Goal: Task Accomplishment & Management: Manage account settings

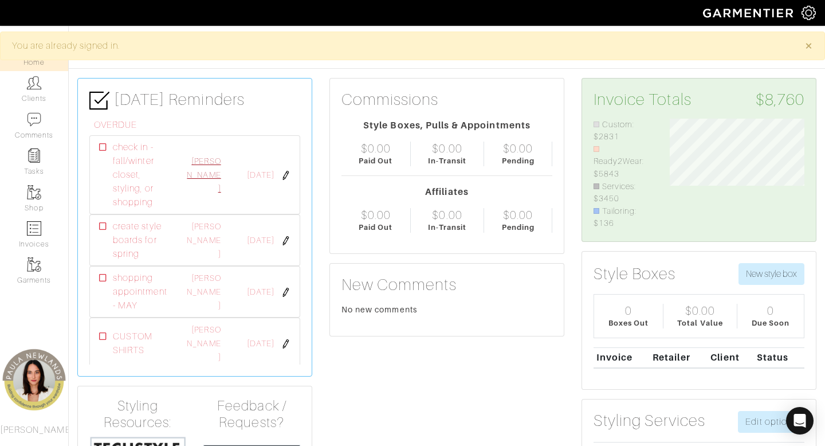
scroll to position [111, 152]
click at [41, 86] on img at bounding box center [34, 83] width 14 height 14
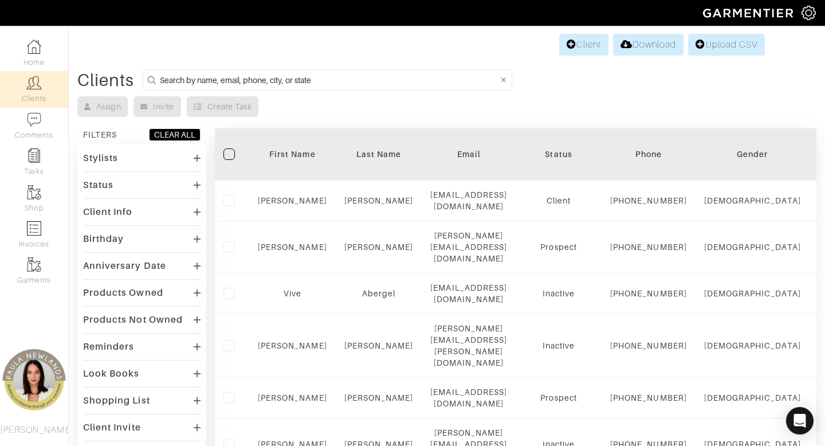
click at [340, 81] on input at bounding box center [329, 80] width 339 height 14
type input "anjali"
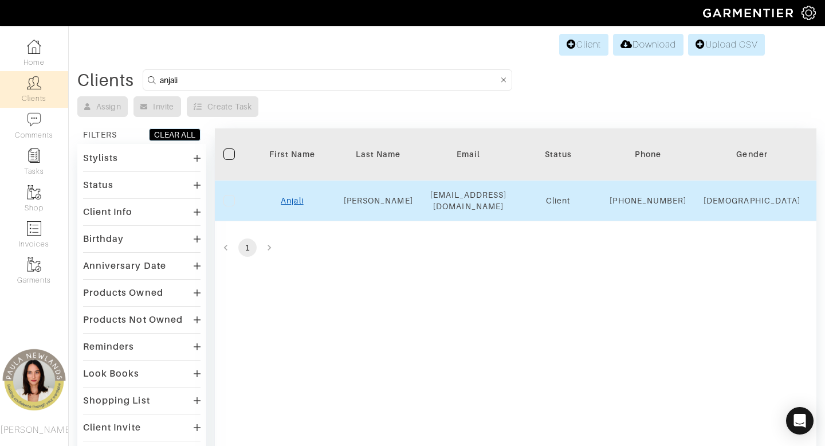
click at [293, 205] on link "Anjali" at bounding box center [292, 200] width 22 height 9
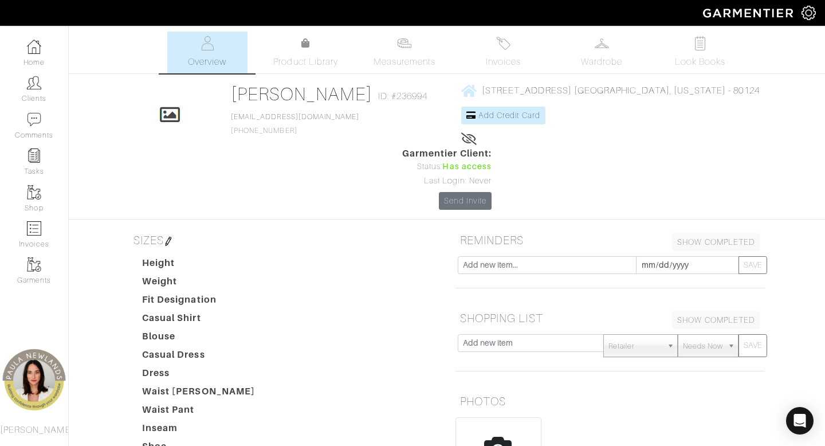
click at [168, 237] on img at bounding box center [168, 241] width 9 height 9
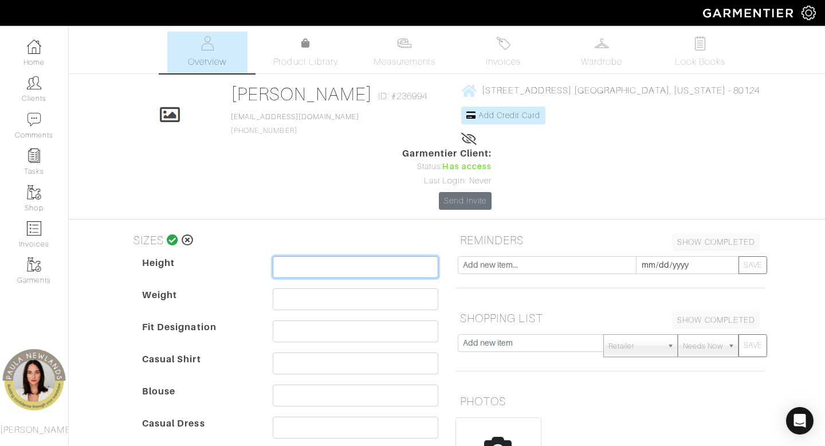
click at [312, 256] on input "text" at bounding box center [356, 267] width 166 height 22
type input "5'5"
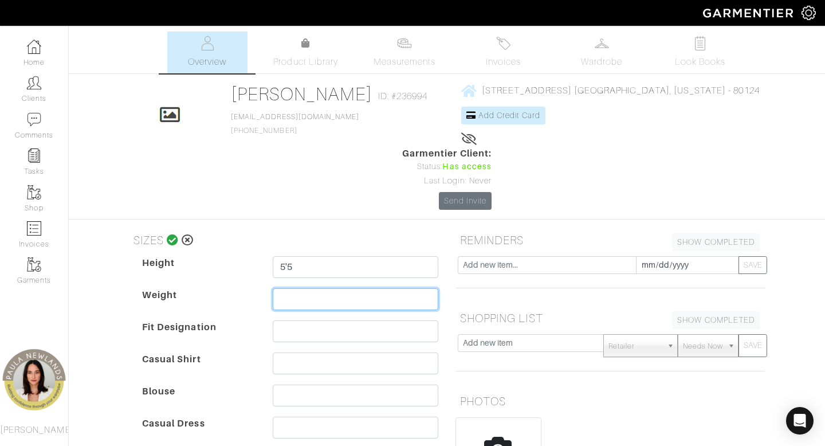
click at [306, 288] on input "text" at bounding box center [356, 299] width 166 height 22
type input "155"
click at [221, 417] on dt "Casual Dress" at bounding box center [199, 433] width 131 height 32
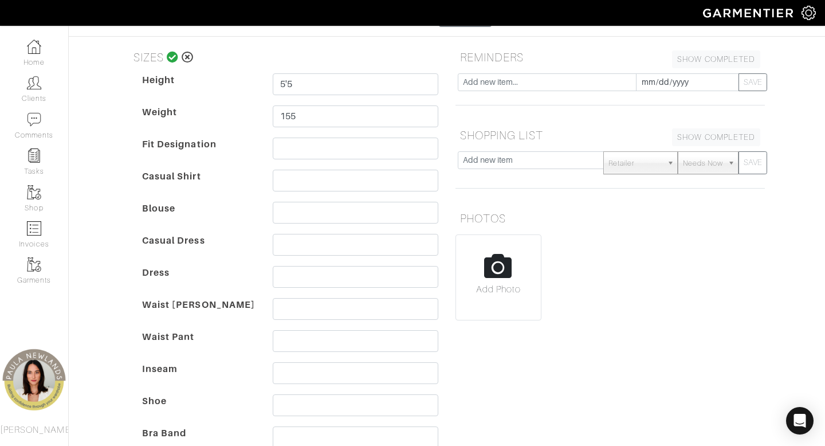
scroll to position [246, 0]
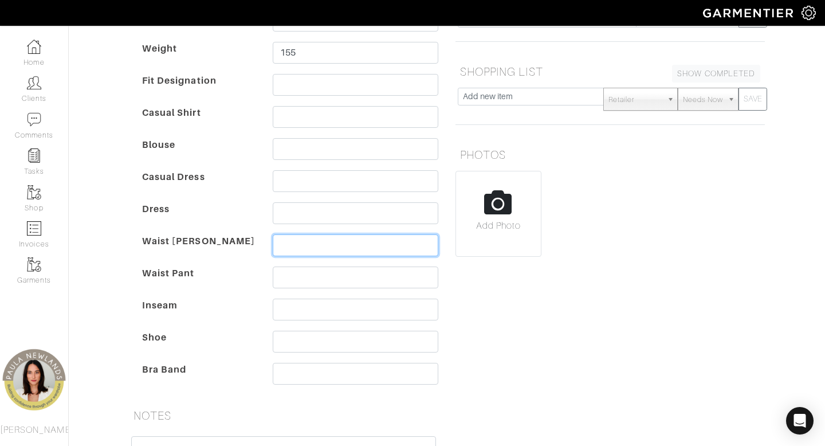
click at [333, 234] on input "text" at bounding box center [356, 245] width 166 height 22
type input "29"
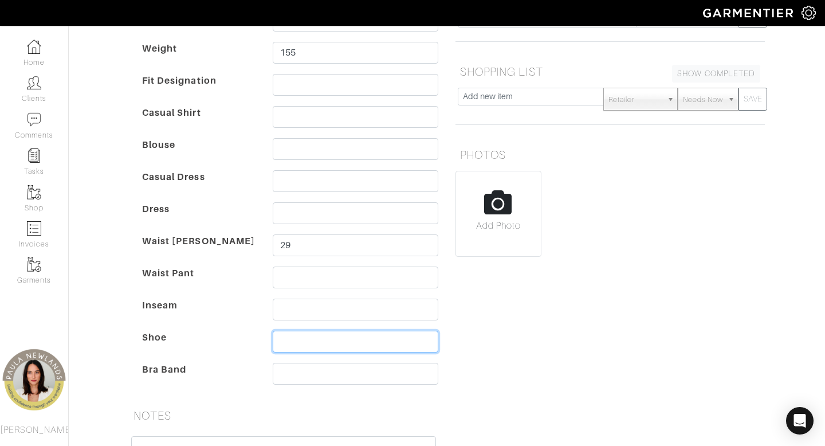
click at [344, 331] on input "text" at bounding box center [356, 342] width 166 height 22
type input "7"
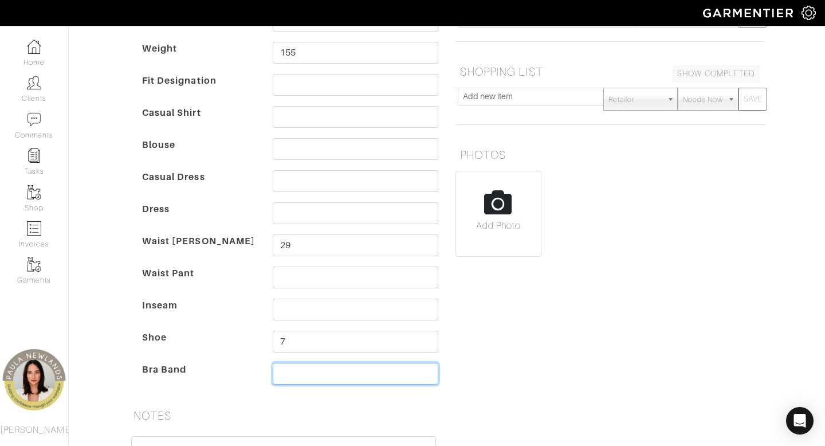
click at [340, 363] on input "text" at bounding box center [356, 374] width 166 height 22
type input "34D"
click at [107, 267] on div "[PERSON_NAME] Overview Overview Measurements Product Library Invoices Wardrobe …" at bounding box center [412, 203] width 825 height 837
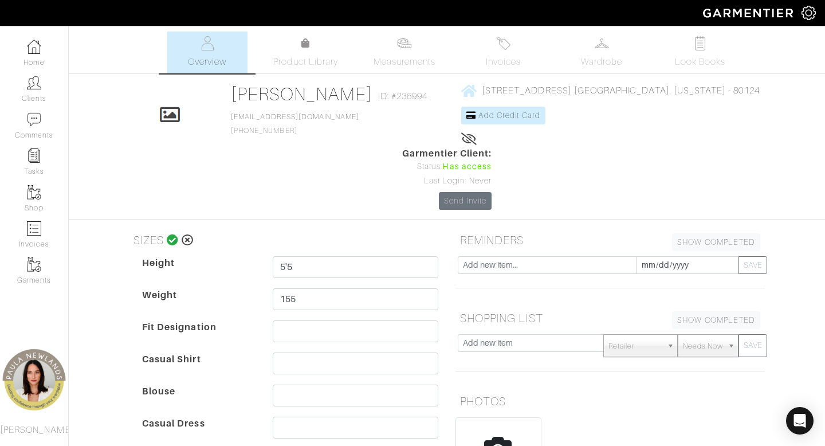
click at [174, 234] on icon at bounding box center [173, 239] width 12 height 11
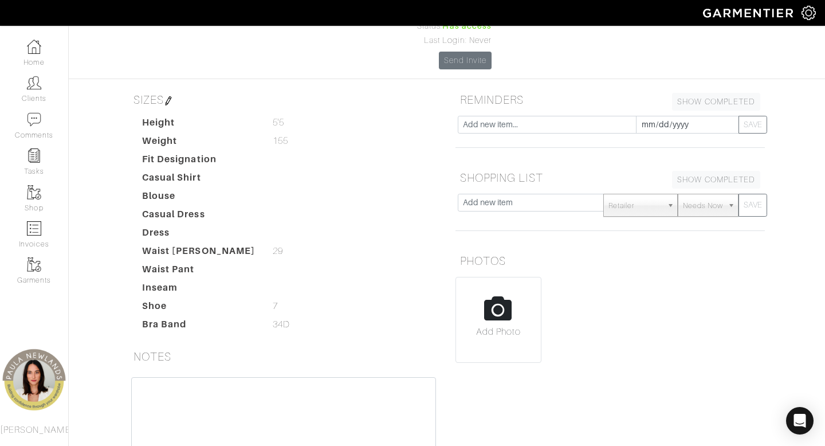
scroll to position [141, 0]
click at [277, 377] on textarea at bounding box center [283, 450] width 305 height 146
paste textarea "has done it before used someone at nordstrom used a stylist but not in state pu…"
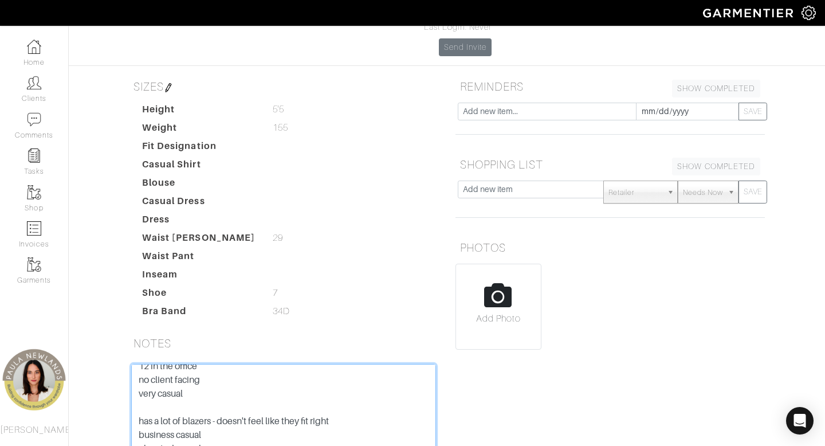
scroll to position [250, 0]
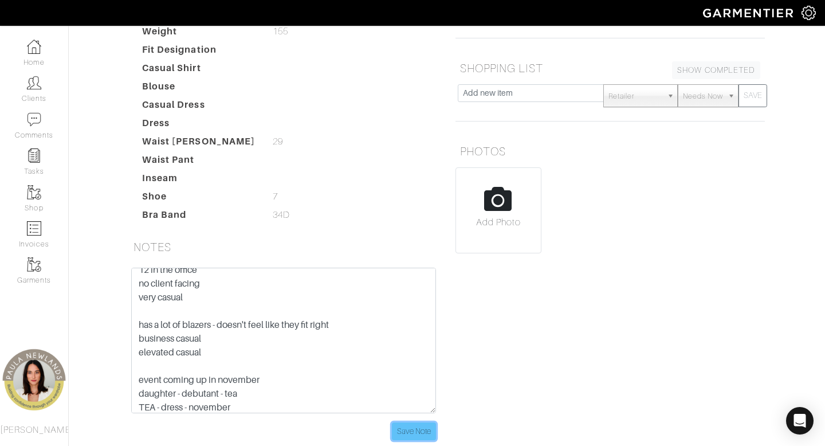
click at [423, 422] on input "Save Note" at bounding box center [414, 431] width 44 height 18
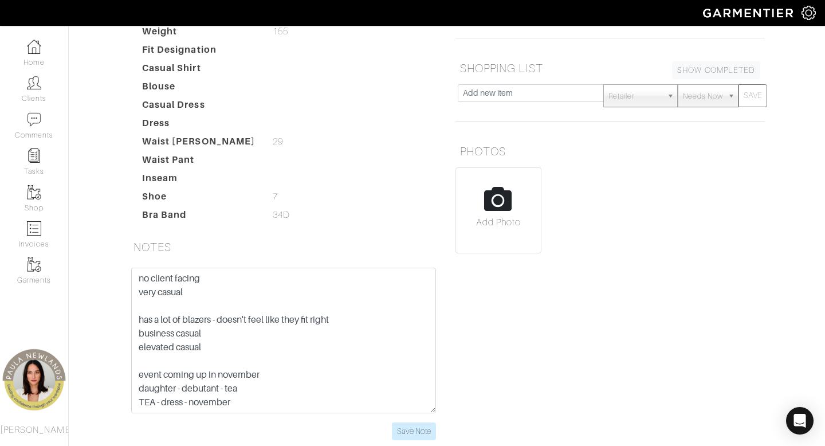
scroll to position [0, 0]
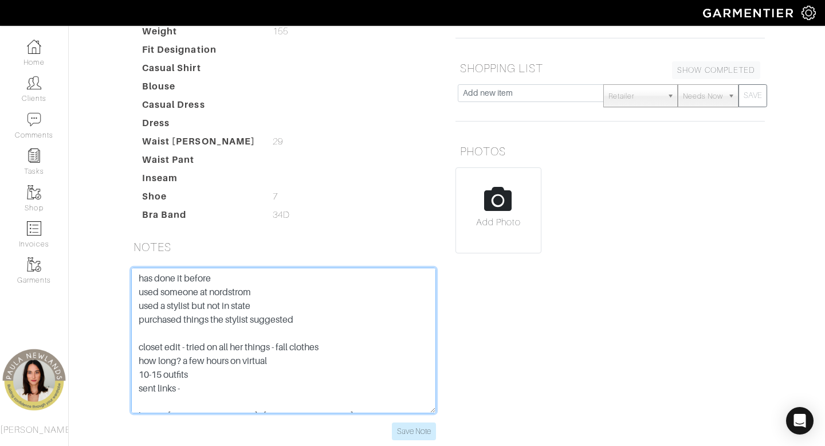
click at [136, 268] on textarea "has done it before used someone at nordstrom used a stylist but not in state pu…" at bounding box center [283, 341] width 305 height 146
click at [151, 268] on textarea "has done it before used someone at nordstrom used a stylist but not in state pu…" at bounding box center [283, 341] width 305 height 146
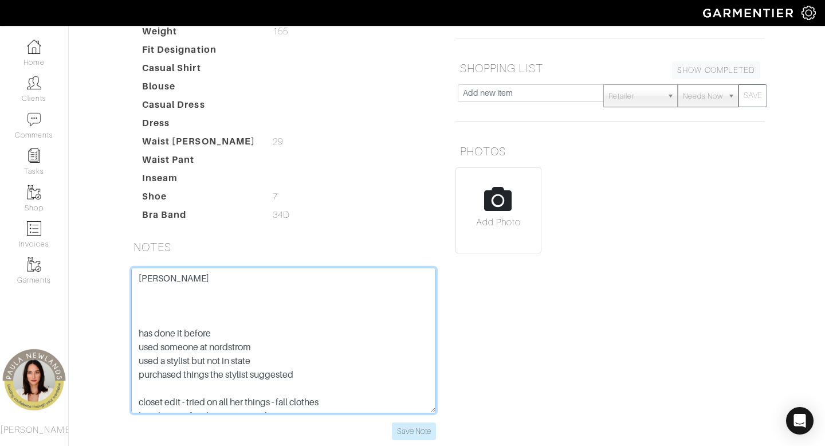
click at [138, 268] on textarea "[PERSON_NAME] has done it before used someone at nordstrom used a stylist but n…" at bounding box center [283, 341] width 305 height 146
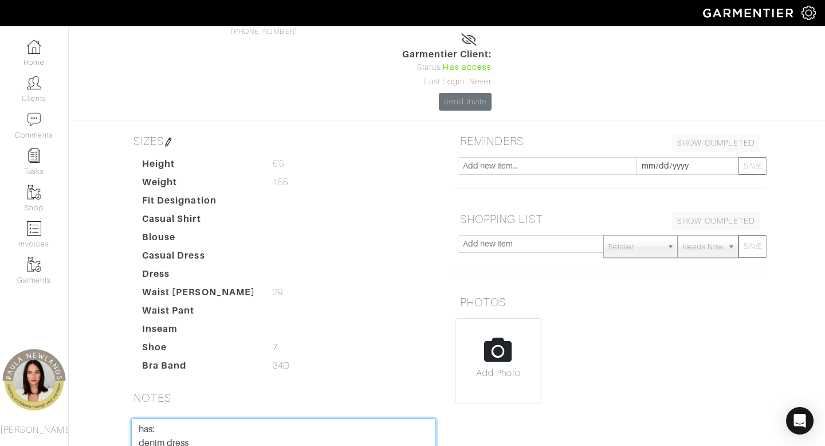
scroll to position [96, 0]
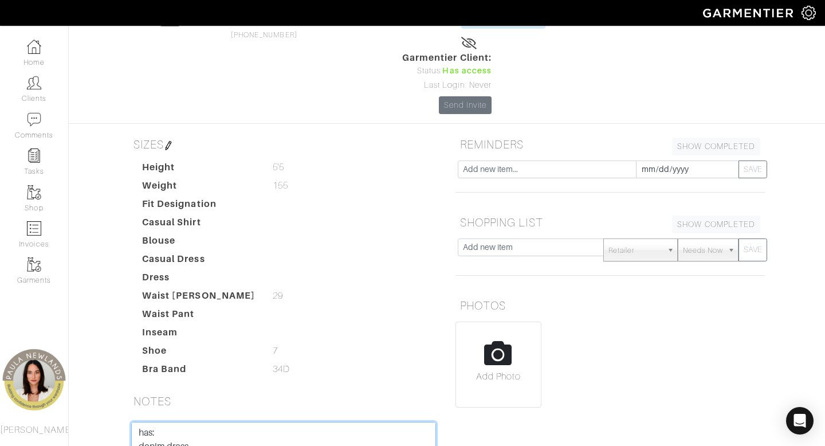
type textarea "has: denim dress [PERSON_NAME] has done it before used someone at nordstrom use…"
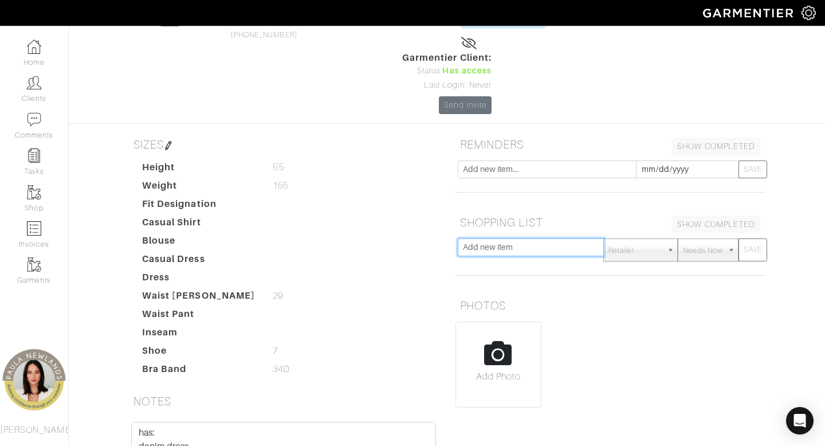
click at [503, 238] on input "text" at bounding box center [531, 247] width 146 height 18
type input "A line"
click at [739, 238] on button "SAVE" at bounding box center [753, 249] width 29 height 23
type input "drop waist"
click at [739, 238] on button "SAVE" at bounding box center [753, 249] width 29 height 23
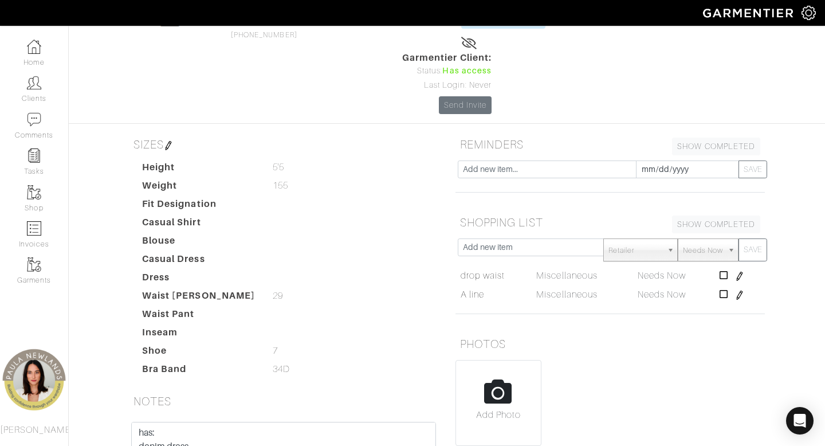
click at [170, 141] on img at bounding box center [168, 145] width 9 height 9
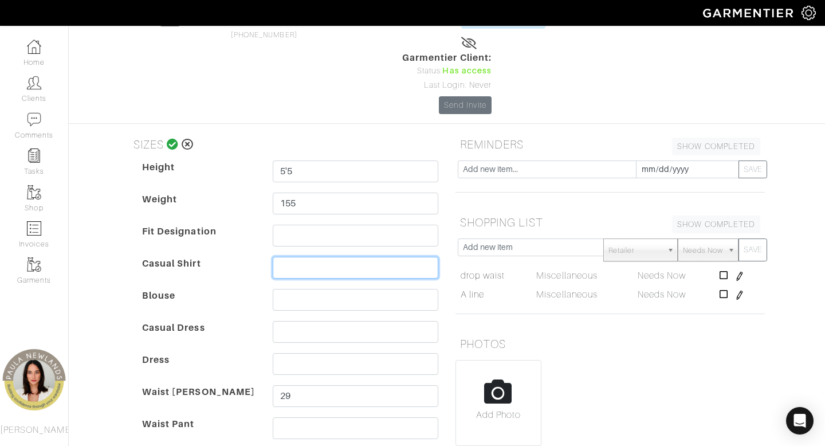
click at [304, 257] on input "text" at bounding box center [356, 268] width 166 height 22
type input "m/l"
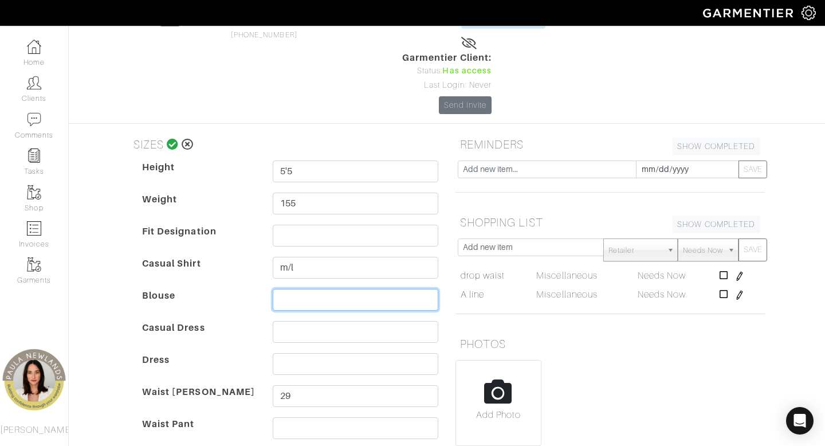
click at [289, 289] on input "text" at bounding box center [356, 300] width 166 height 22
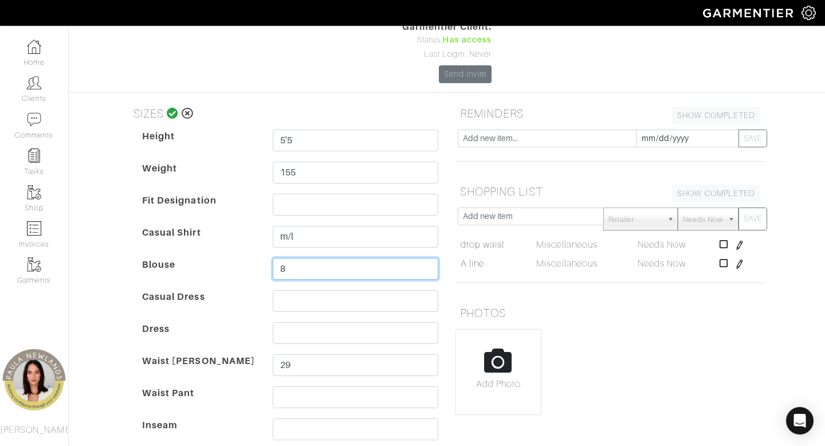
scroll to position [128, 0]
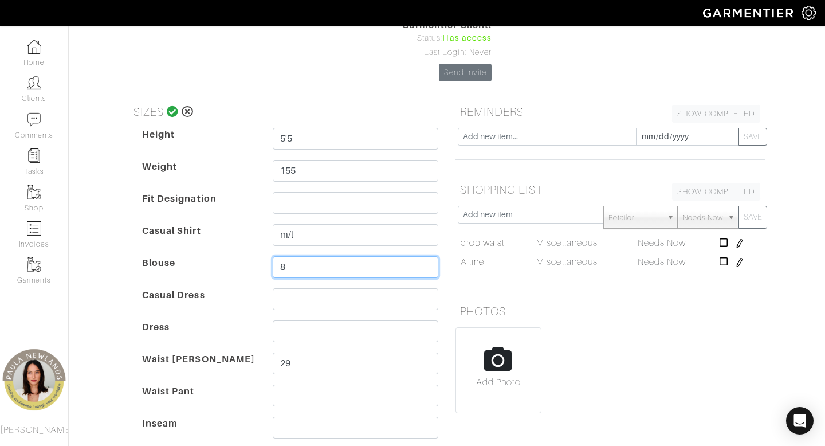
type input "8"
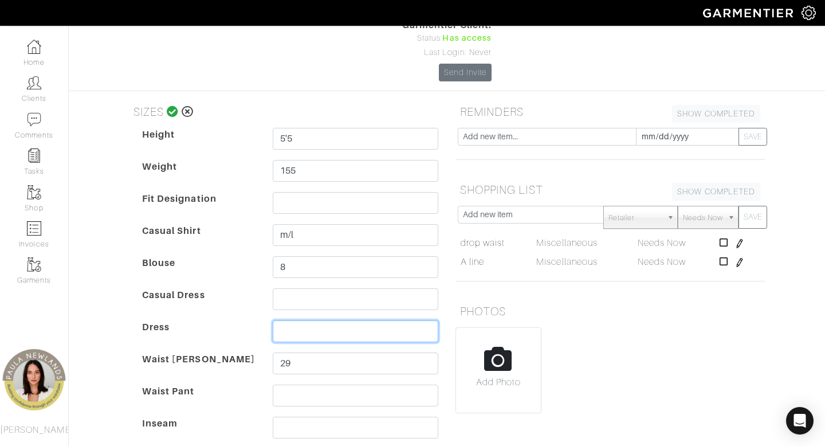
click at [307, 320] on input "text" at bounding box center [356, 331] width 166 height 22
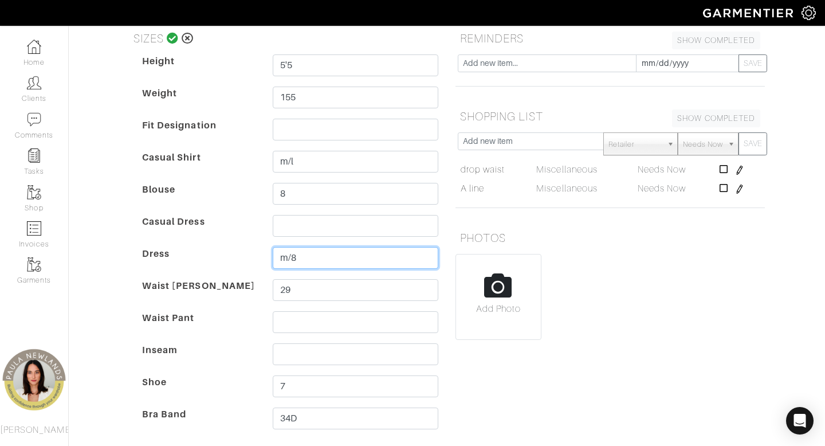
scroll to position [210, 0]
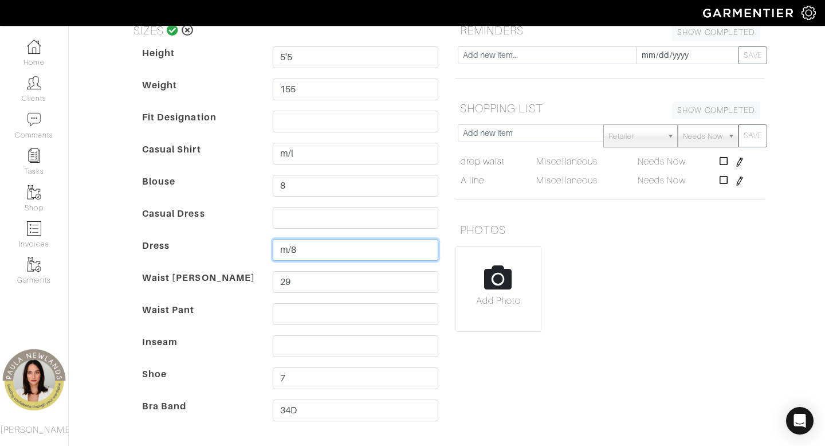
type input "m/8"
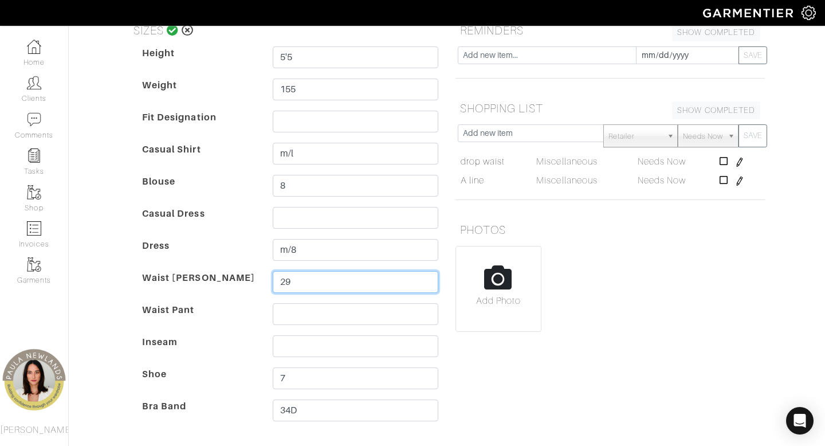
click at [323, 271] on input "29" at bounding box center [356, 282] width 166 height 22
type input "29/30"
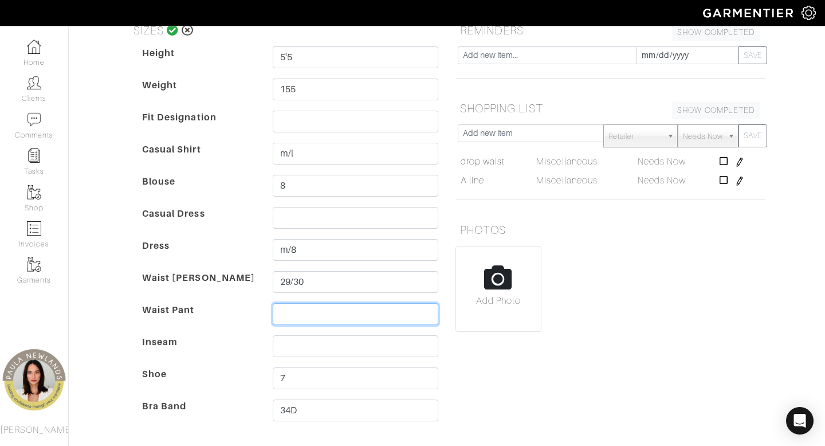
click at [327, 303] on input "text" at bounding box center [356, 314] width 166 height 22
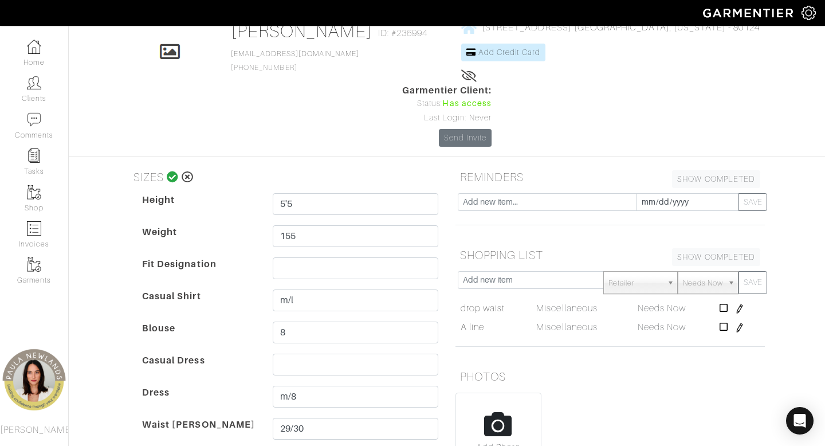
scroll to position [60, 0]
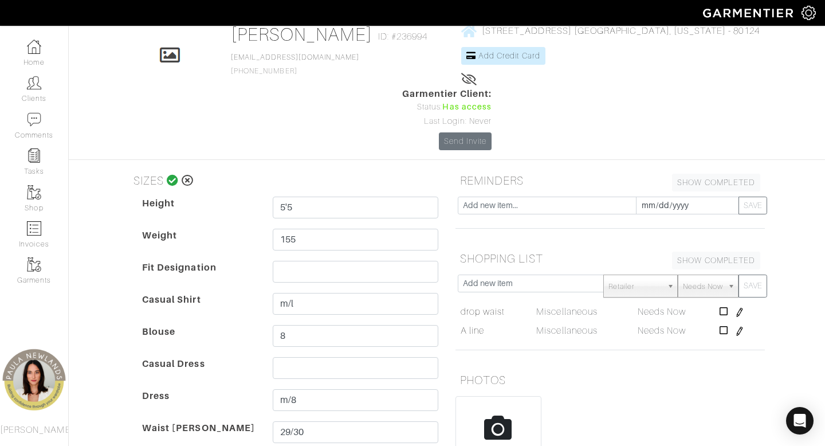
type input "8"
click at [170, 175] on icon at bounding box center [173, 180] width 12 height 11
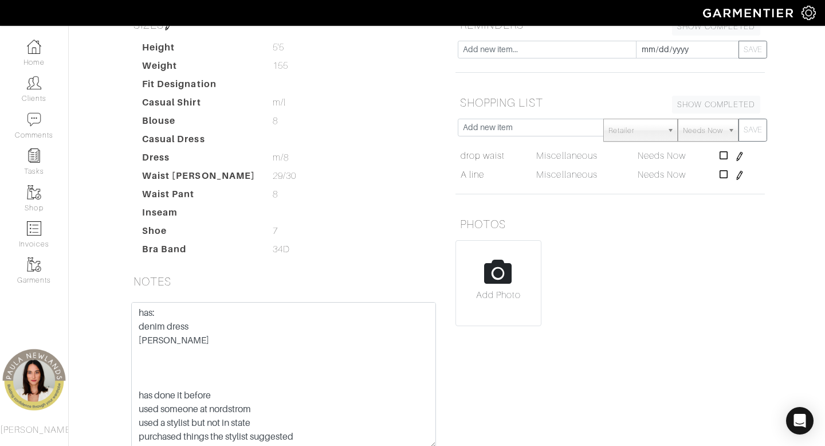
scroll to position [250, 0]
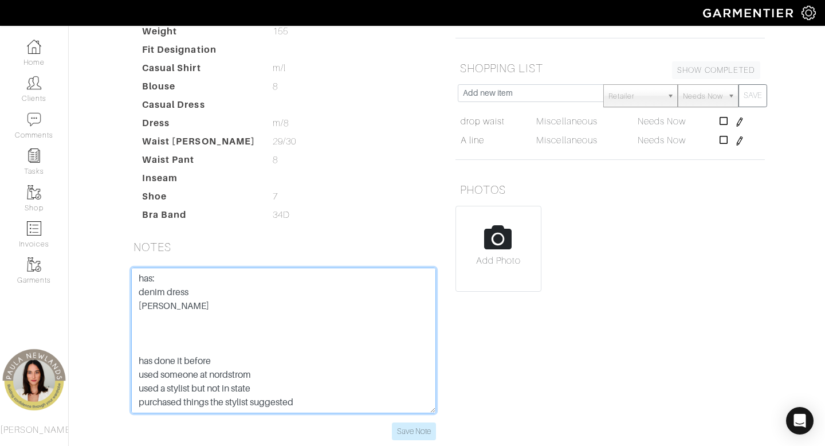
click at [209, 268] on textarea "has: denim dress [PERSON_NAME] has done it before used someone at nordstrom use…" at bounding box center [283, 341] width 305 height 146
type textarea "has: denim dress [PERSON_NAME] lafayette has done it before used someone at nor…"
